Goal: Navigation & Orientation: Find specific page/section

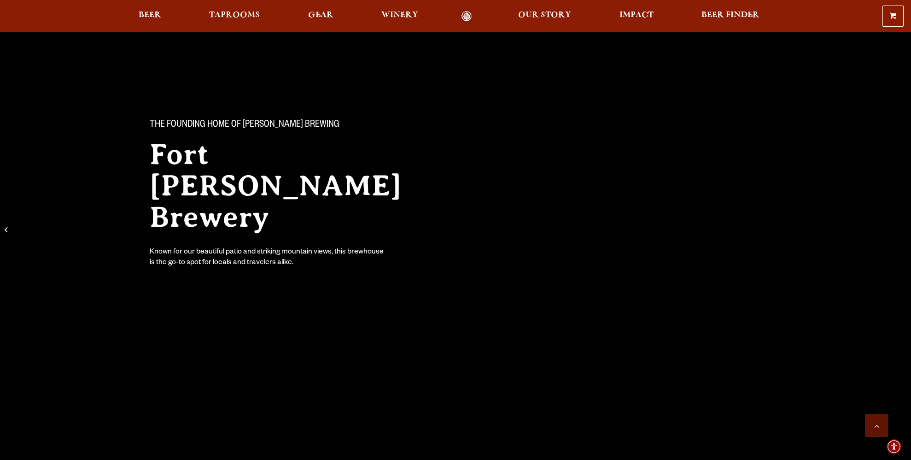
scroll to position [1704, 0]
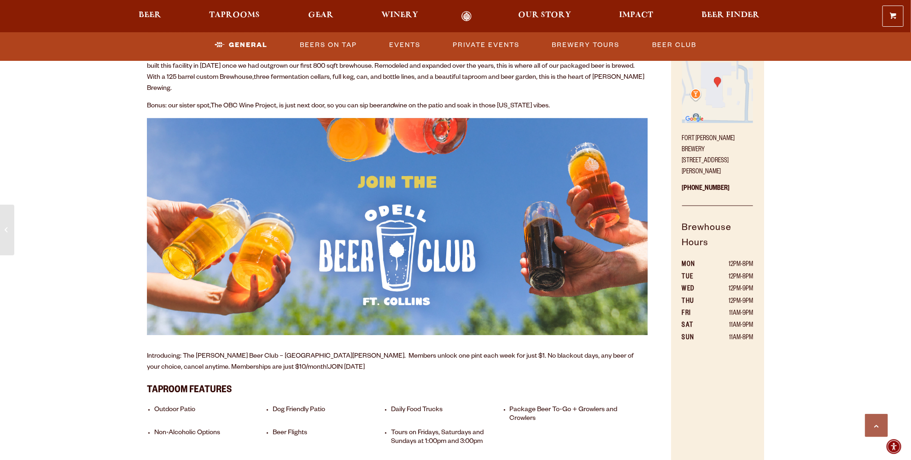
scroll to position [594, 0]
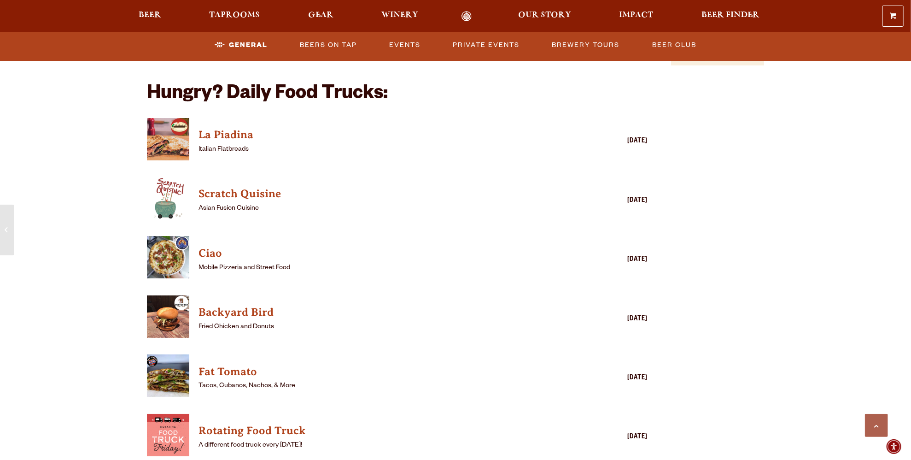
scroll to position [1053, 0]
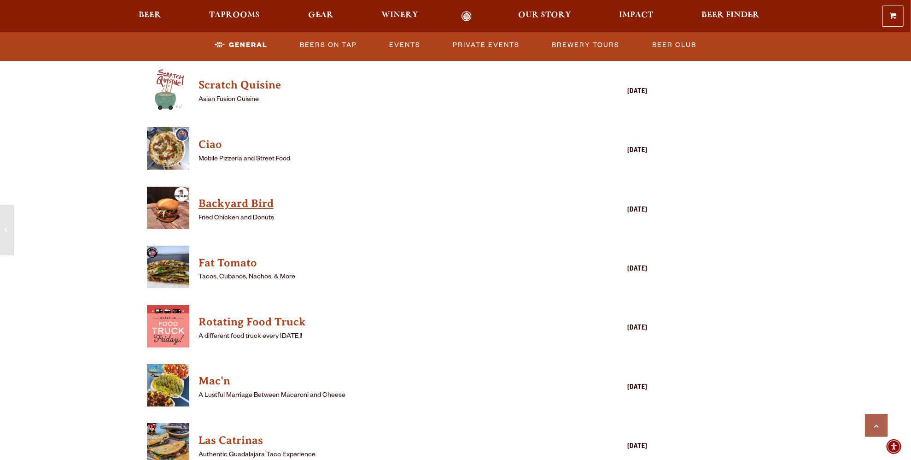
click at [412, 196] on h4 "Backyard Bird" at bounding box center [383, 203] width 371 height 15
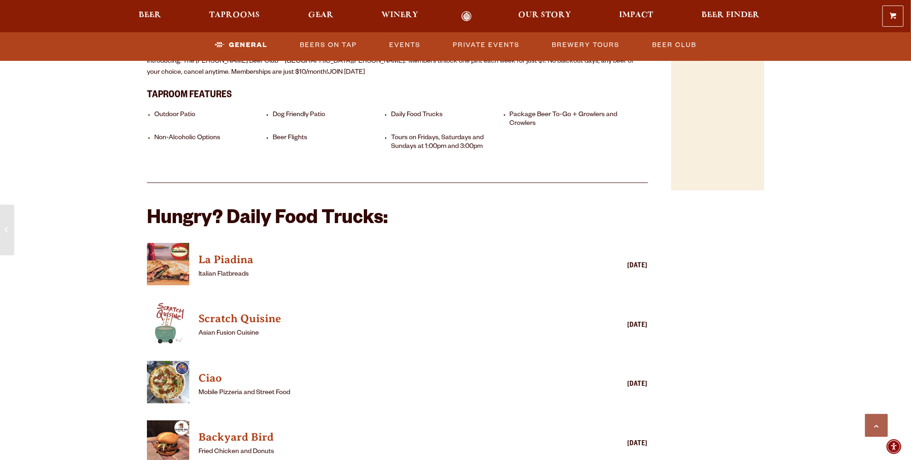
scroll to position [737, 0]
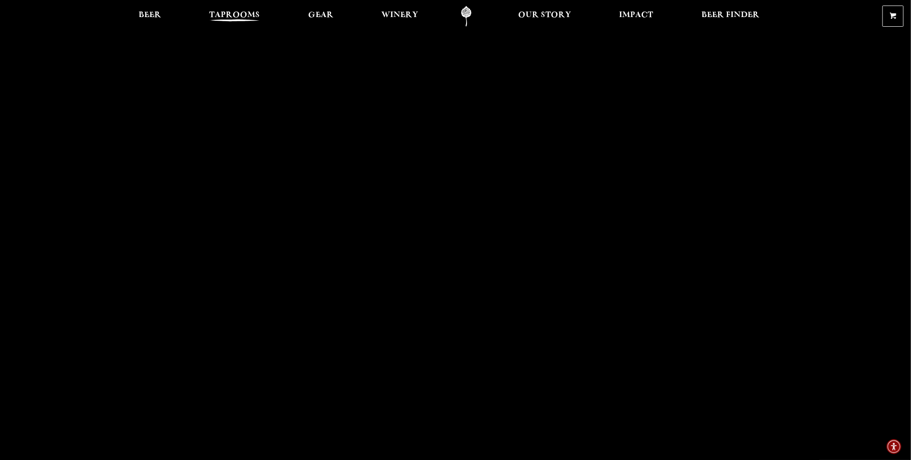
click at [226, 16] on span "Taprooms" at bounding box center [234, 15] width 51 height 7
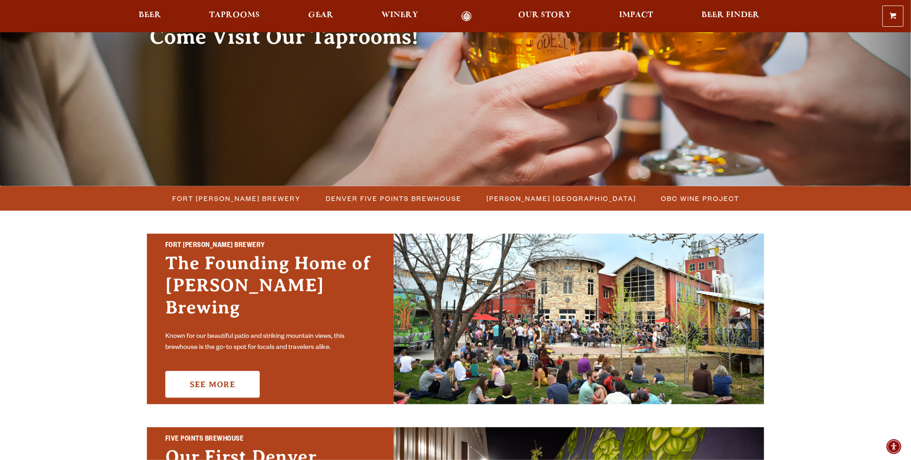
scroll to position [184, 0]
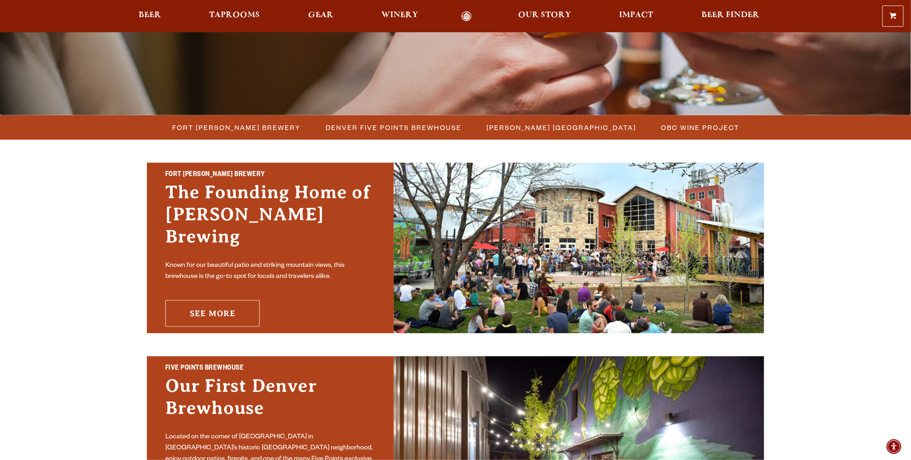
click at [233, 309] on link "See More" at bounding box center [212, 313] width 94 height 27
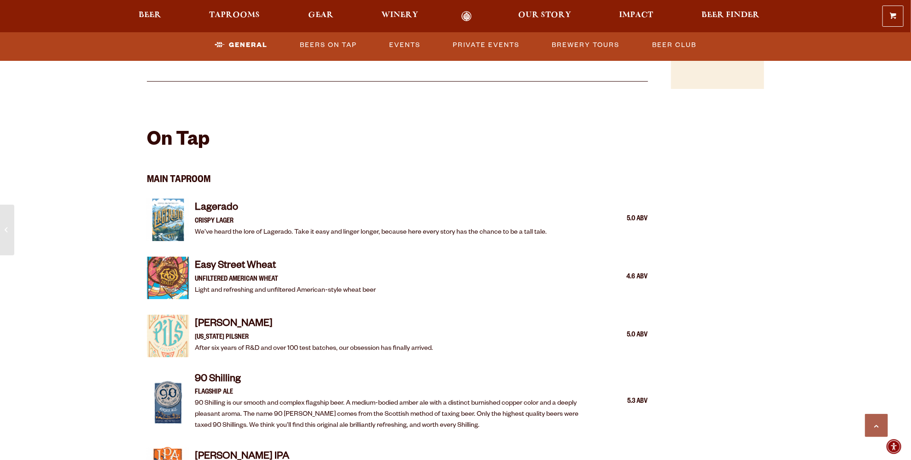
scroll to position [783, 0]
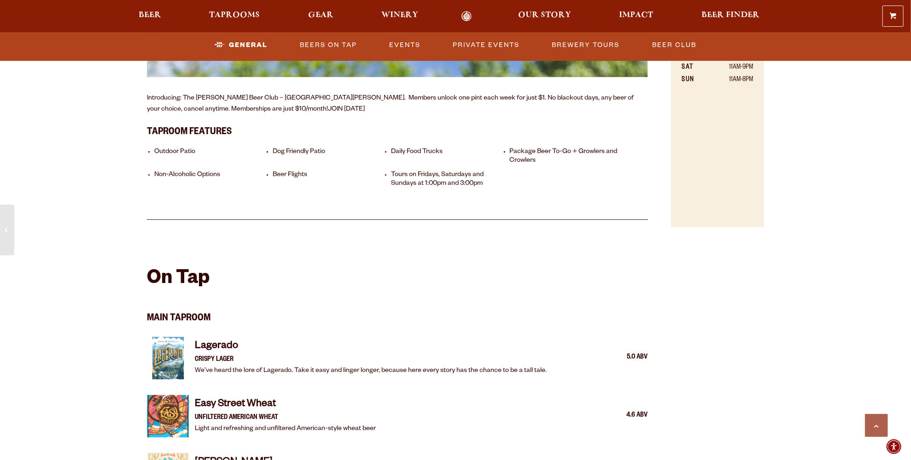
drag, startPoint x: 229, startPoint y: 8, endPoint x: 261, endPoint y: 25, distance: 35.8
click at [229, 8] on div "0 Shopping Cart No products in the cart. Beer Taprooms Gear Winery Our Story Im…" at bounding box center [455, 16] width 911 height 21
click at [234, 7] on div "0 Shopping Cart No products in the cart. Beer Taprooms Gear Winery Our Story Im…" at bounding box center [455, 16] width 911 height 21
click at [232, 16] on span "Taprooms" at bounding box center [234, 15] width 51 height 7
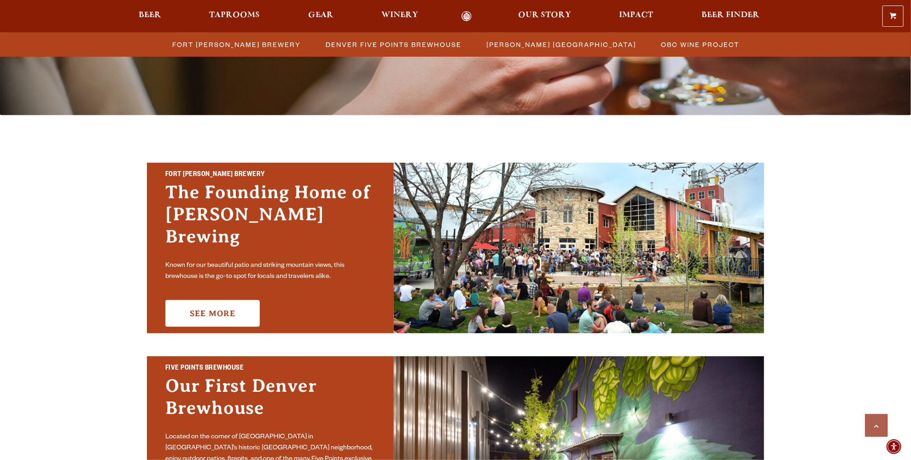
scroll to position [553, 0]
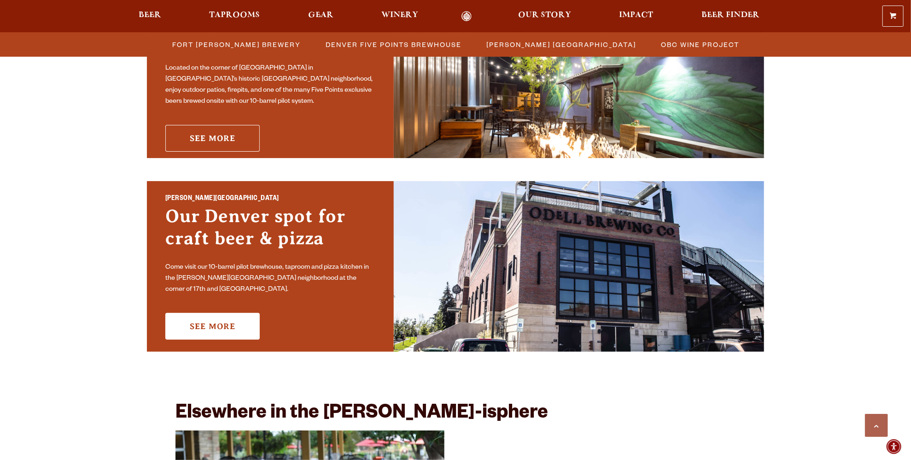
click at [218, 130] on link "See More" at bounding box center [212, 138] width 94 height 27
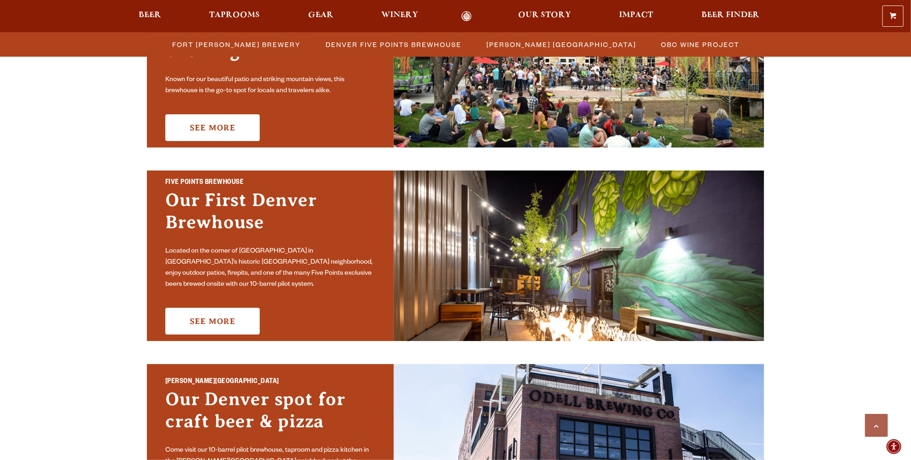
scroll to position [196, 0]
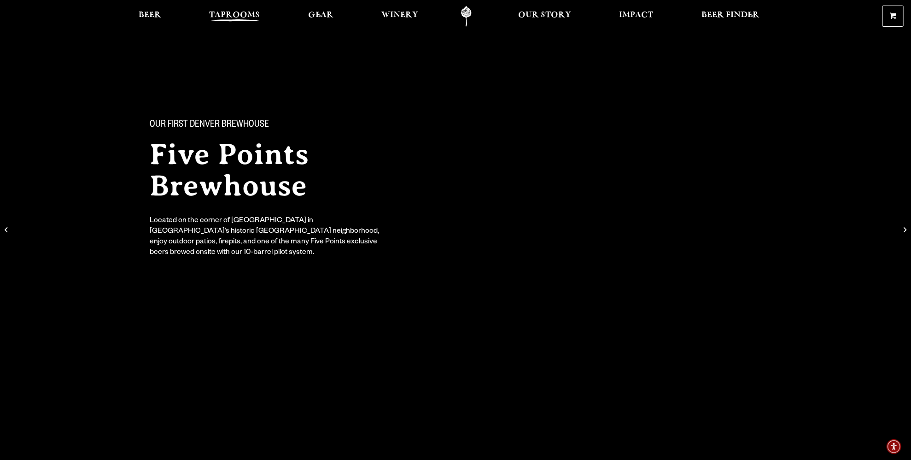
click at [231, 16] on span "Taprooms" at bounding box center [234, 15] width 51 height 7
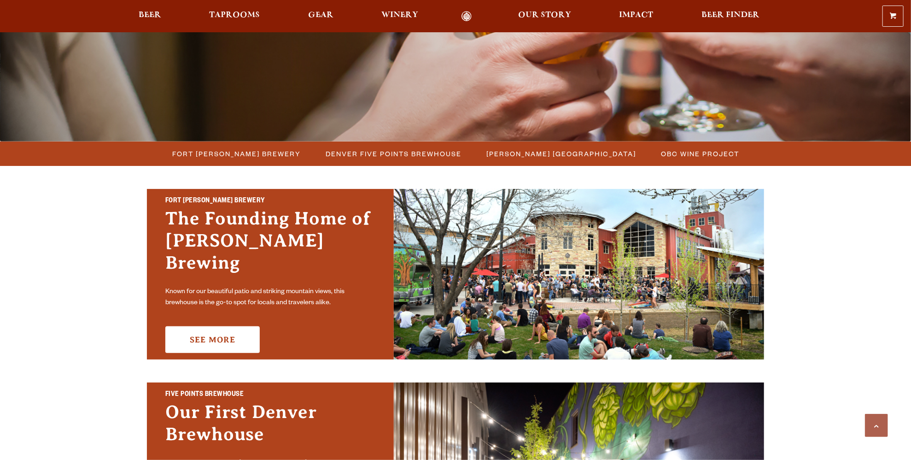
scroll to position [230, 0]
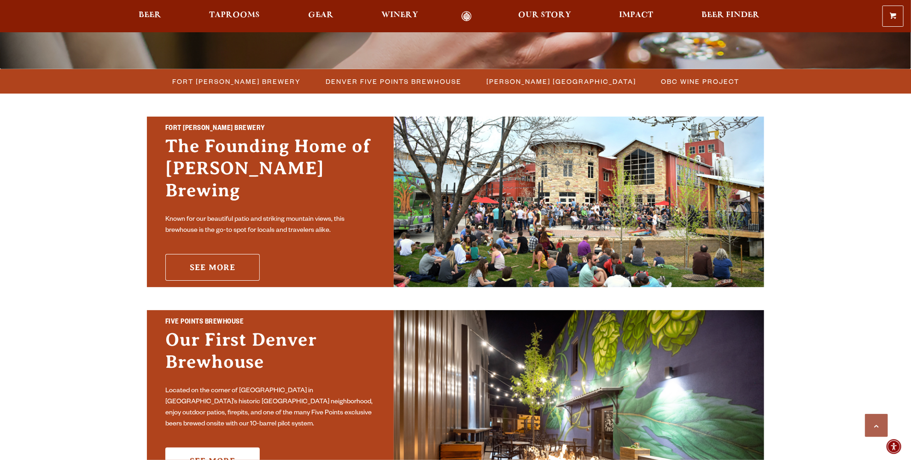
click at [198, 267] on link "See More" at bounding box center [212, 267] width 94 height 27
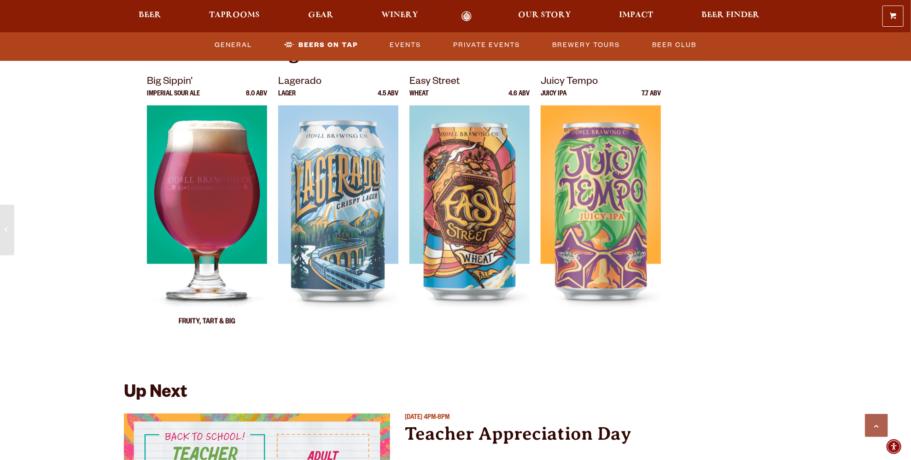
scroll to position [2993, 0]
